Goal: Find specific fact: Find contact information

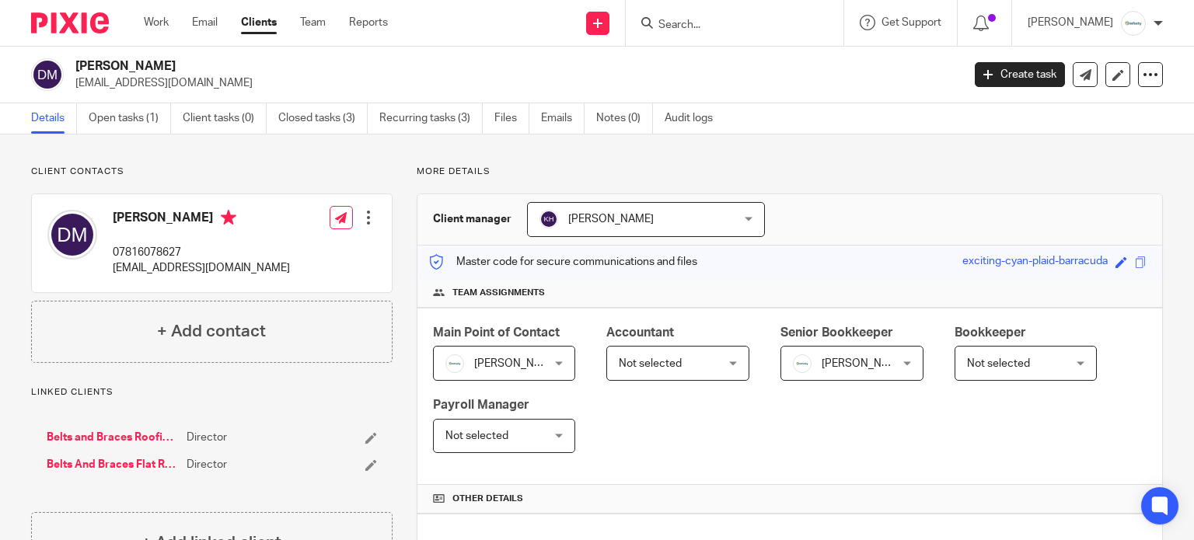
click at [771, 26] on input "Search" at bounding box center [727, 26] width 140 height 14
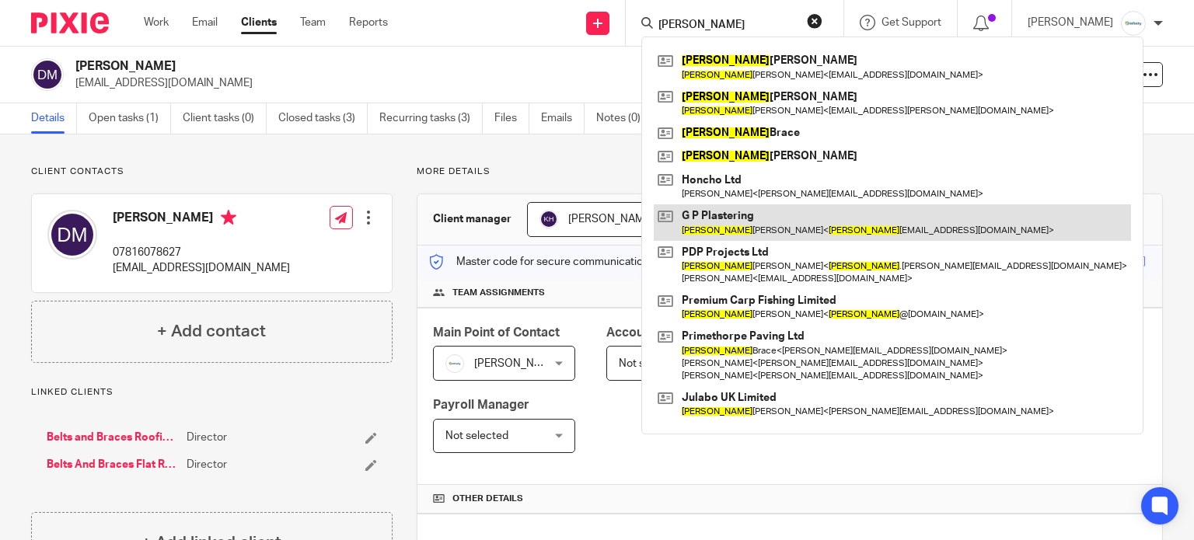
type input "[PERSON_NAME]"
click at [817, 235] on link at bounding box center [892, 222] width 477 height 36
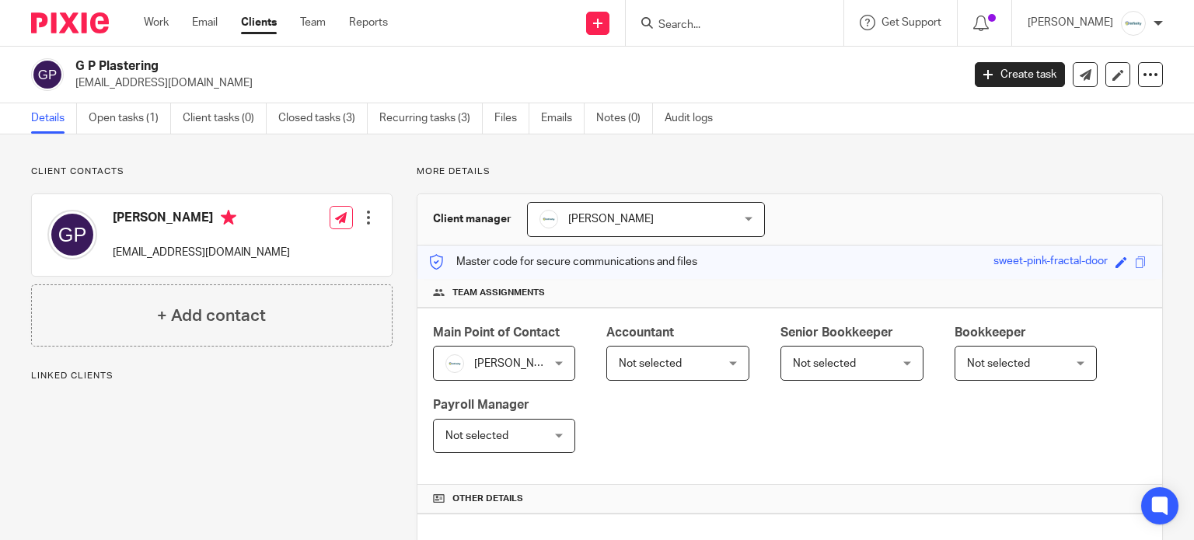
click at [147, 256] on p "garyparker180@me.com" at bounding box center [201, 253] width 177 height 16
click at [148, 256] on p "garyparker180@me.com" at bounding box center [201, 253] width 177 height 16
copy div "garyparker180@me.com"
